Goal: Transaction & Acquisition: Purchase product/service

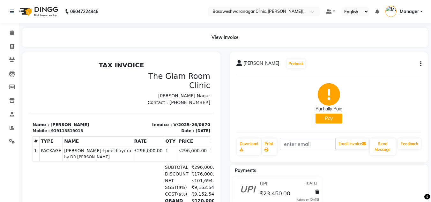
click at [320, 121] on button "Pay" at bounding box center [329, 119] width 27 height 10
select select "1"
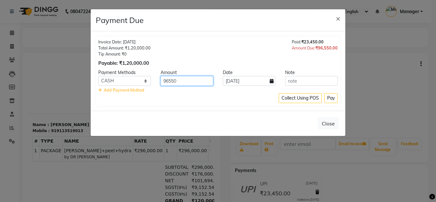
click at [168, 82] on input "96550" at bounding box center [187, 81] width 53 height 10
type input "550"
click at [334, 100] on button "Pay" at bounding box center [330, 98] width 13 height 10
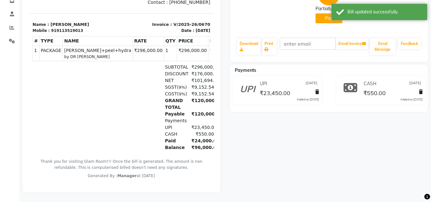
scroll to position [105, 0]
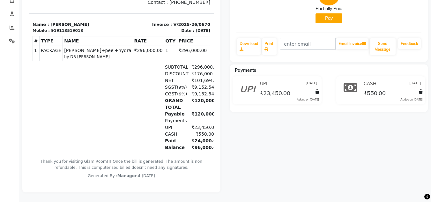
click at [328, 13] on button "Pay" at bounding box center [329, 18] width 27 height 10
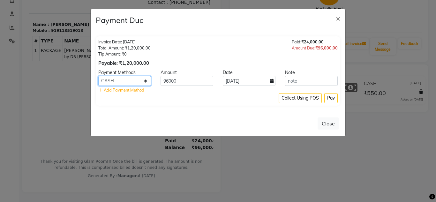
click at [140, 78] on select "CARD UPI CASH Cheque LUZO NearBuy Bajaj Finserv SaveIN Loan" at bounding box center [124, 81] width 53 height 10
select select "12"
click at [98, 76] on select "CARD UPI CASH Cheque LUZO NearBuy Bajaj Finserv SaveIN Loan" at bounding box center [124, 81] width 53 height 10
click at [166, 80] on input "96000" at bounding box center [187, 81] width 53 height 10
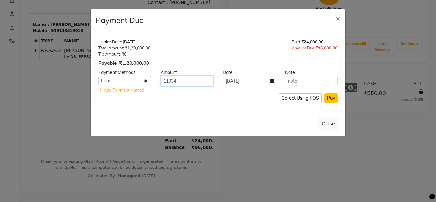
type input "11034"
click at [329, 99] on button "Pay" at bounding box center [330, 98] width 13 height 10
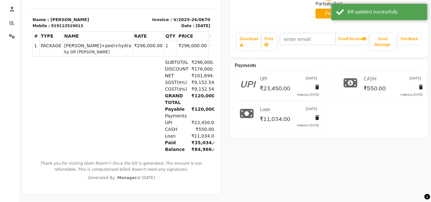
click at [324, 17] on button "Pay" at bounding box center [329, 14] width 27 height 10
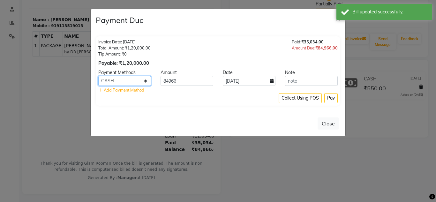
click at [110, 85] on select "CARD UPI CASH Cheque LUZO NearBuy Bajaj Finserv SaveIN Loan" at bounding box center [124, 81] width 53 height 10
select select "86"
click at [98, 76] on select "CARD UPI CASH Cheque LUZO NearBuy Bajaj Finserv SaveIN Loan" at bounding box center [124, 81] width 53 height 10
click at [159, 179] on button "Pay" at bounding box center [145, 182] width 26 height 7
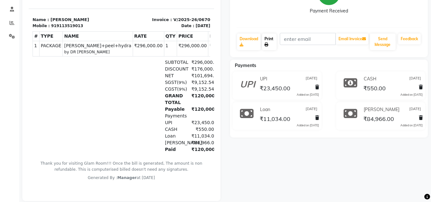
click at [270, 43] on link "Print" at bounding box center [269, 42] width 15 height 17
click at [408, 65] on div "Payments" at bounding box center [331, 65] width 203 height 7
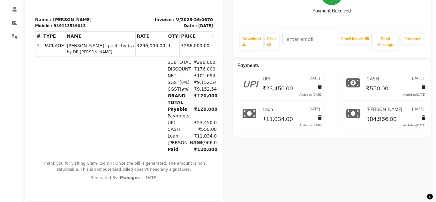
scroll to position [0, 0]
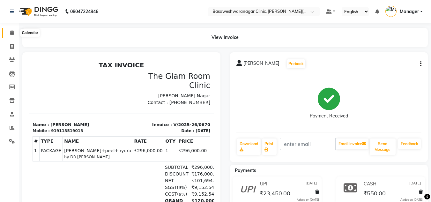
click at [10, 31] on icon at bounding box center [12, 32] width 4 height 5
